Goal: Task Accomplishment & Management: Use online tool/utility

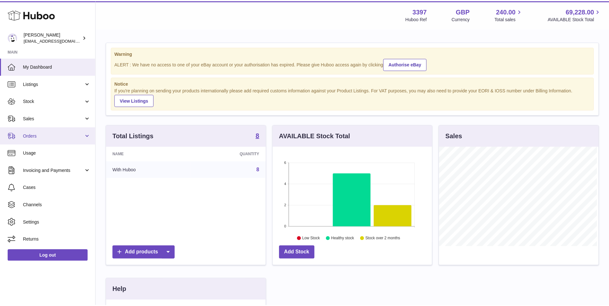
scroll to position [100, 160]
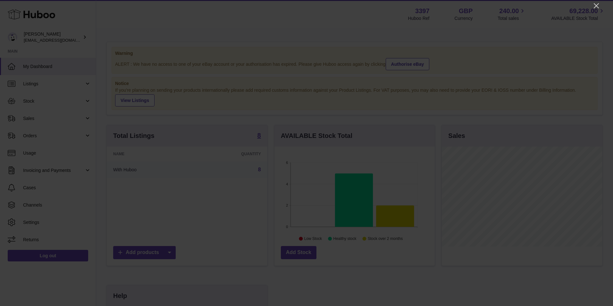
click at [597, 2] on icon "Close" at bounding box center [597, 6] width 8 height 8
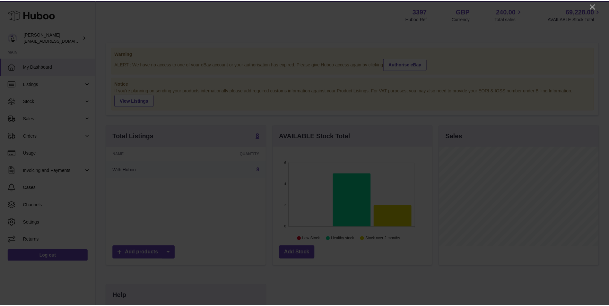
scroll to position [320703, 320644]
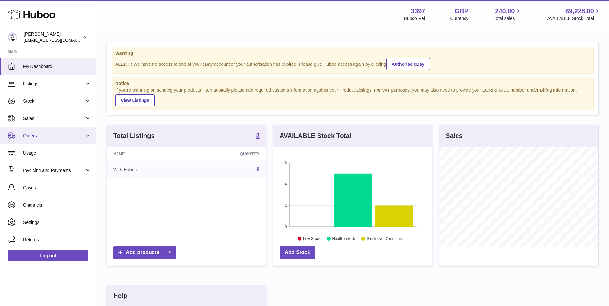
click at [44, 135] on span "Orders" at bounding box center [53, 136] width 61 height 6
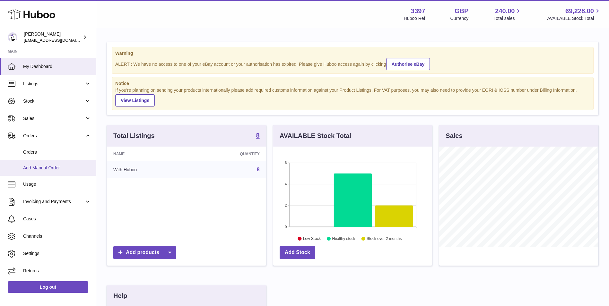
click at [41, 164] on link "Add Manual Order" at bounding box center [48, 168] width 96 height 16
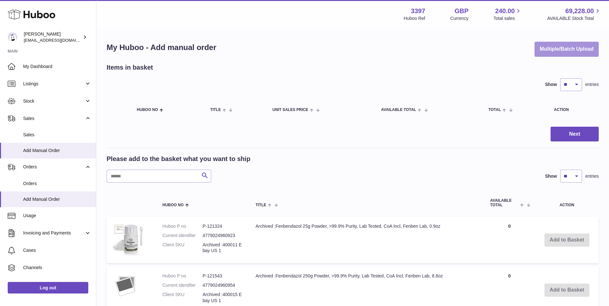
click at [557, 49] on button "Multiple/Batch Upload" at bounding box center [566, 49] width 64 height 15
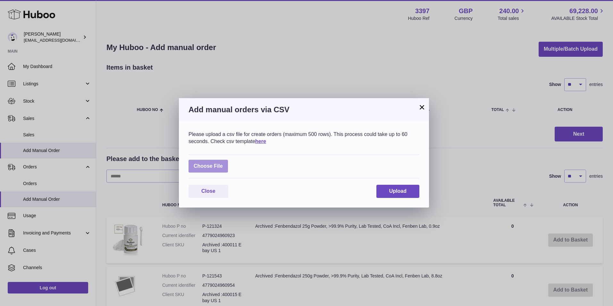
click at [203, 170] on label at bounding box center [208, 166] width 39 height 13
click at [223, 163] on input "file" at bounding box center [223, 163] width 0 height 0
type input "**********"
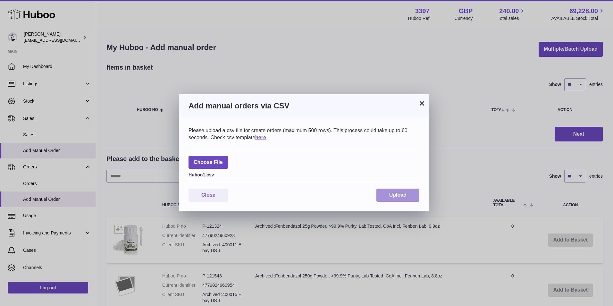
click at [394, 194] on span "Upload" at bounding box center [397, 194] width 17 height 5
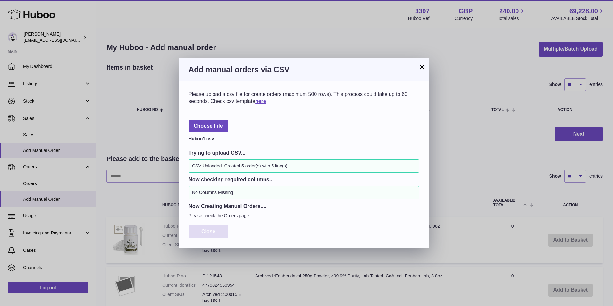
click at [209, 231] on span "Close" at bounding box center [208, 231] width 14 height 5
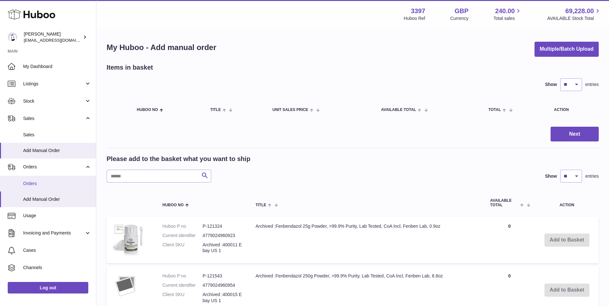
click at [33, 182] on span "Orders" at bounding box center [57, 184] width 68 height 6
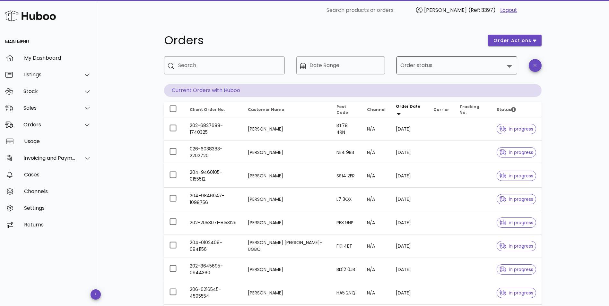
click at [427, 64] on input "Order status" at bounding box center [452, 65] width 104 height 10
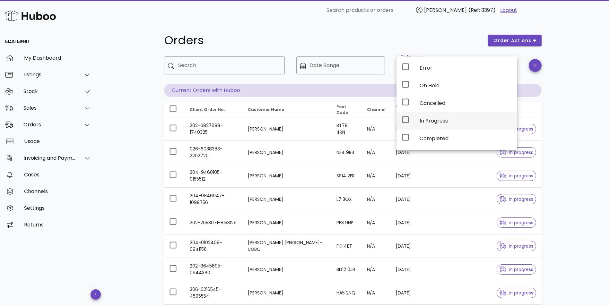
click at [431, 118] on div "In Progress" at bounding box center [465, 121] width 92 height 6
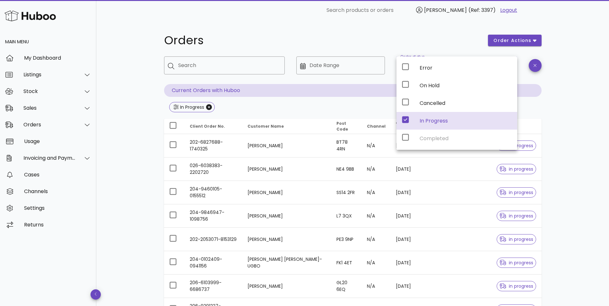
click at [570, 135] on div "Orders order actions ​ Search ​ Date Range ​ Order status In Progress Current O…" at bounding box center [352, 230] width 512 height 418
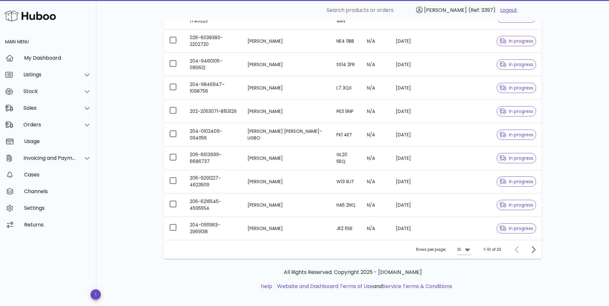
scroll to position [133, 0]
